Goal: Task Accomplishment & Management: Use online tool/utility

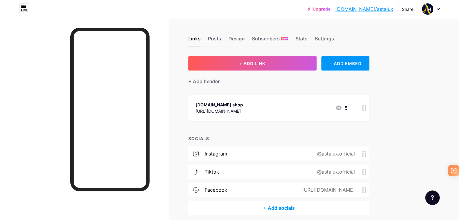
click at [366, 107] on icon at bounding box center [364, 108] width 4 height 6
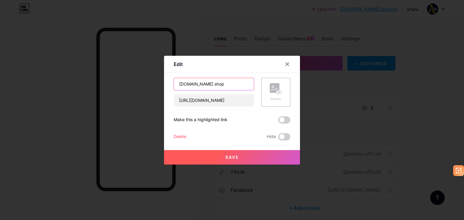
click at [217, 86] on input "[DOMAIN_NAME] shop" at bounding box center [214, 84] width 80 height 12
click at [286, 62] on icon at bounding box center [287, 64] width 5 height 5
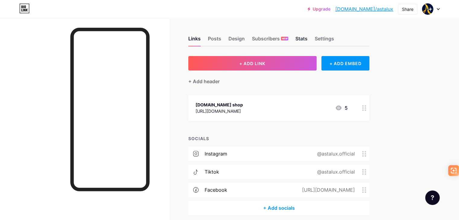
click at [308, 38] on div "Stats" at bounding box center [301, 40] width 12 height 11
